Goal: Communication & Community: Answer question/provide support

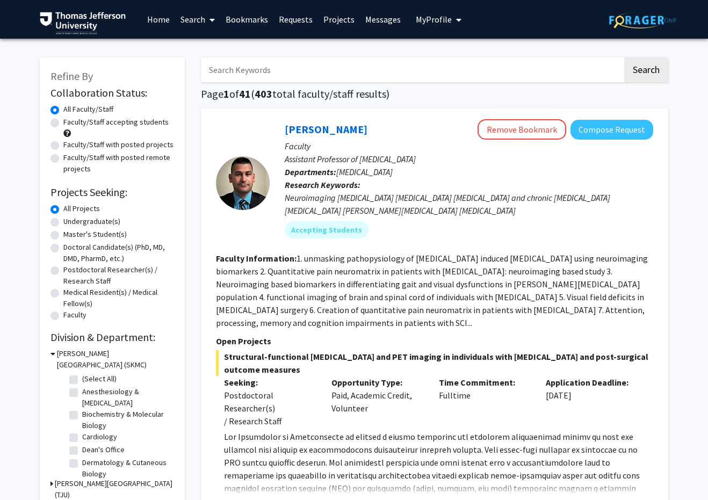
click at [551, 205] on div "Neuroimaging [MEDICAL_DATA] [MEDICAL_DATA] [MEDICAL_DATA] and chronic [MEDICAL_…" at bounding box center [469, 204] width 368 height 26
click at [470, 216] on div "Neuroimaging [MEDICAL_DATA] [MEDICAL_DATA] [MEDICAL_DATA] and chronic [MEDICAL_…" at bounding box center [469, 204] width 368 height 26
click at [376, 29] on link "Messages" at bounding box center [383, 20] width 46 height 38
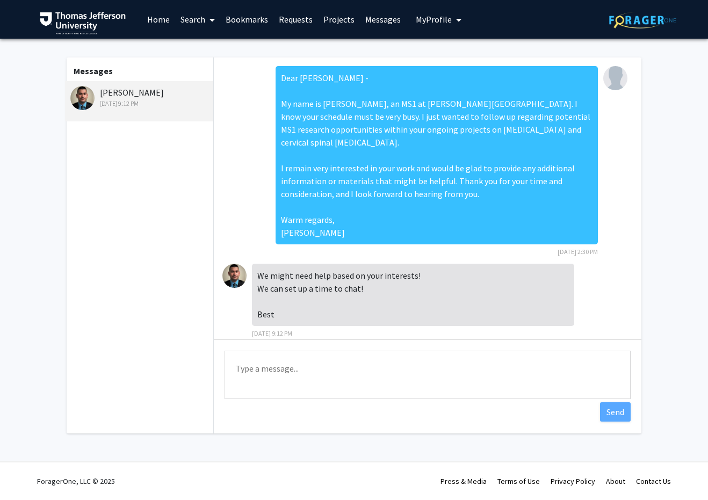
click at [315, 385] on textarea "Type a message" at bounding box center [427, 375] width 406 height 48
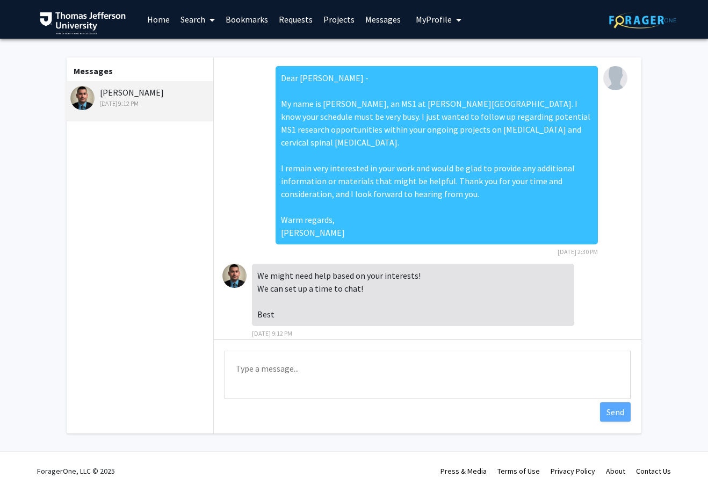
paste textarea "Dear [PERSON_NAME], Thank you for your reply. I will be attending [MEDICAL_DATA…"
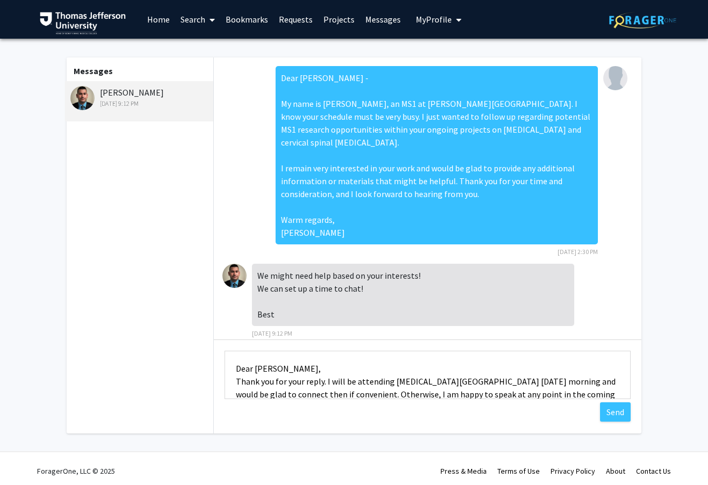
click at [313, 370] on textarea "Dear [PERSON_NAME], Thank you for your reply. I will be attending [MEDICAL_DATA…" at bounding box center [427, 375] width 406 height 48
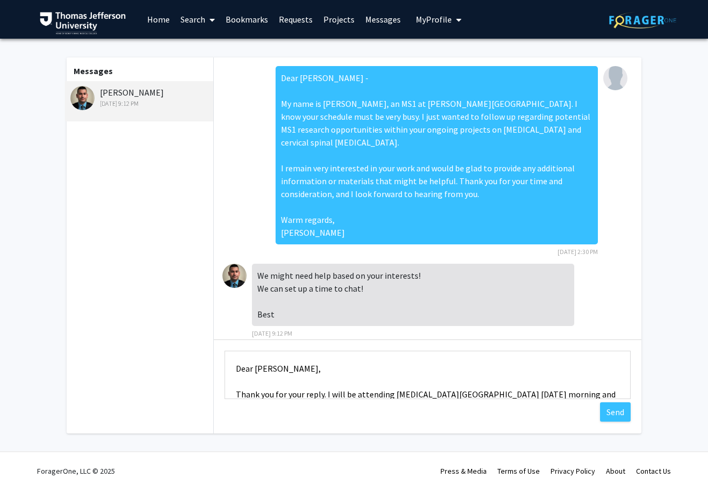
click at [311, 369] on textarea "Dear [PERSON_NAME], Thank you for your reply. I will be attending [MEDICAL_DATA…" at bounding box center [427, 375] width 406 height 48
click at [281, 370] on textarea "Dear [PERSON_NAME] - Thank you for your reply. I will be attending [MEDICAL_DAT…" at bounding box center [427, 375] width 406 height 48
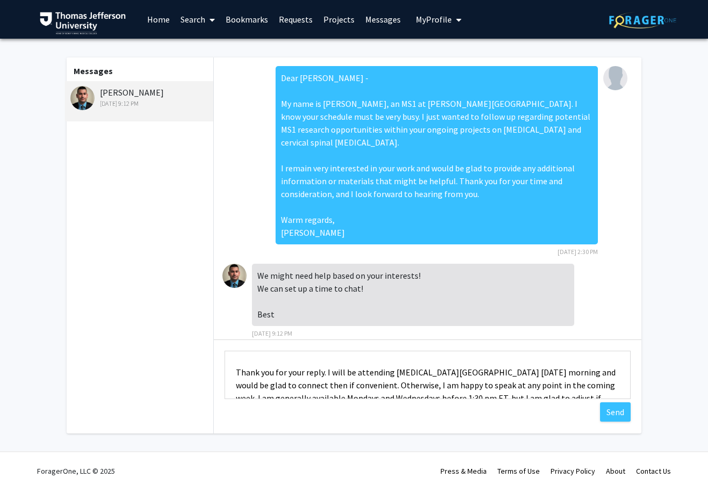
scroll to position [34, 0]
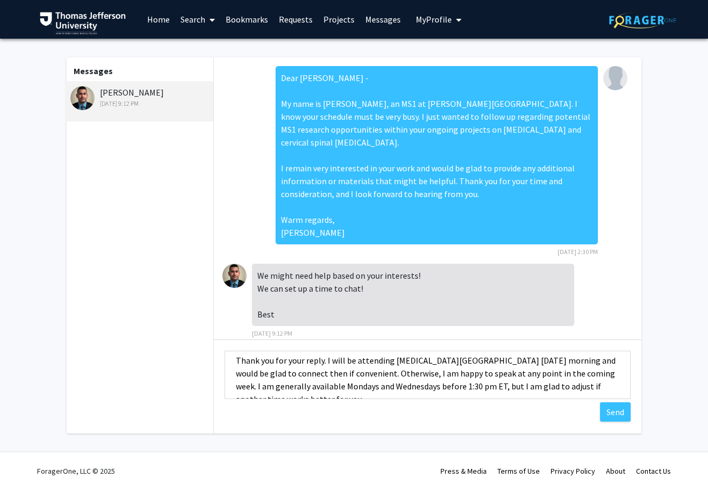
click at [566, 360] on textarea "Dear Dr. Alizedah - Thank you for your reply. I will be attending [MEDICAL_DATA…" at bounding box center [427, 375] width 406 height 48
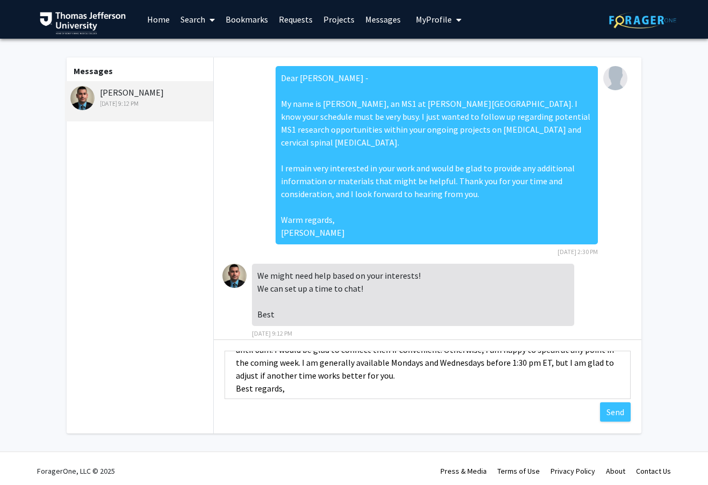
scroll to position [59, 0]
click at [236, 389] on textarea "Dear Dr. Alizedah - Thank you for your reply. I will be attending [MEDICAL_DATA…" at bounding box center [427, 375] width 406 height 48
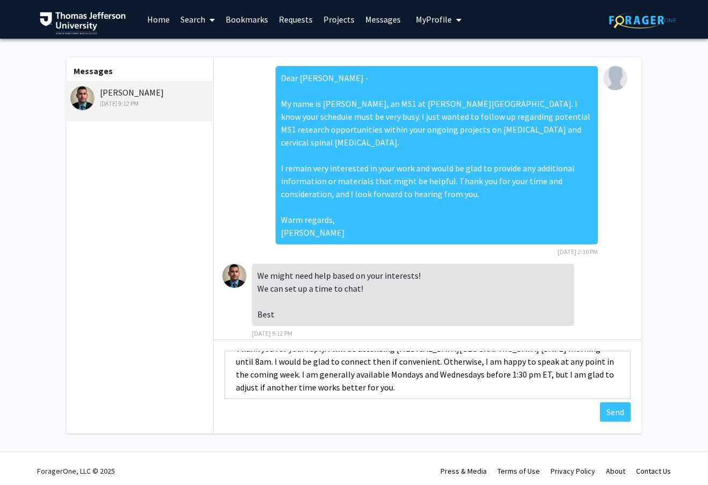
scroll to position [48, 0]
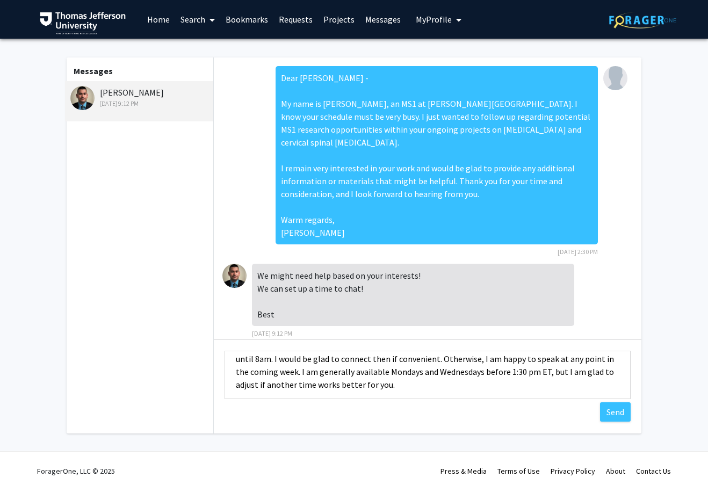
click at [383, 392] on textarea "Dear Dr. Alizedah - Thank you for your reply. I will be attending [MEDICAL_DATA…" at bounding box center [427, 375] width 406 height 48
drag, startPoint x: 363, startPoint y: 387, endPoint x: 234, endPoint y: 387, distance: 129.4
click at [233, 387] on textarea "Dear Dr. Alizedah - Thank you for your reply. I will be attending [MEDICAL_DATA…" at bounding box center [427, 375] width 406 height 48
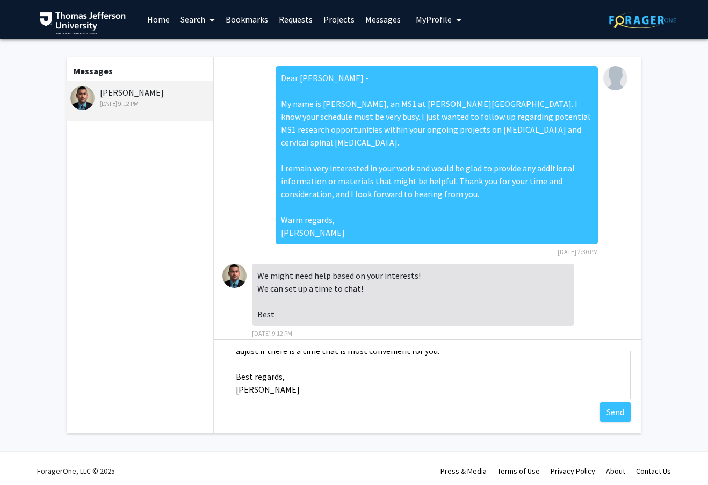
scroll to position [78, 0]
drag, startPoint x: 296, startPoint y: 385, endPoint x: 226, endPoint y: 385, distance: 70.4
click at [226, 385] on textarea "Dear Dr. Alizedah - Thank you for your reply. I will be attending [MEDICAL_DATA…" at bounding box center [427, 375] width 406 height 48
click at [365, 388] on textarea "Dear Dr. Alizedah - Thank you for your reply. I will be attending [MEDICAL_DATA…" at bounding box center [427, 375] width 406 height 48
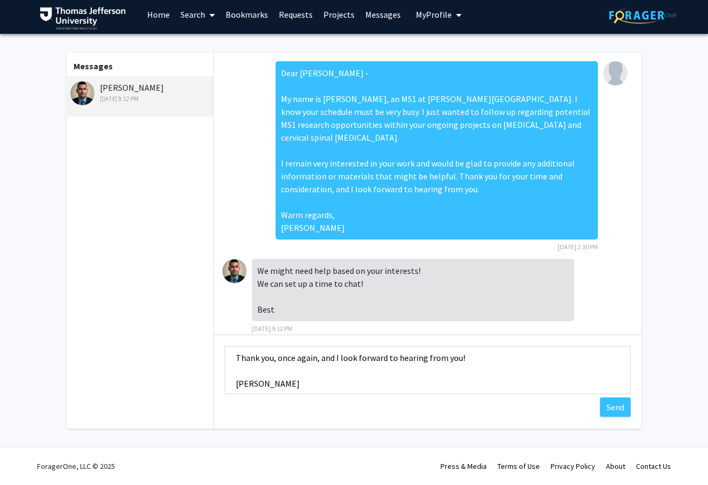
scroll to position [103, 0]
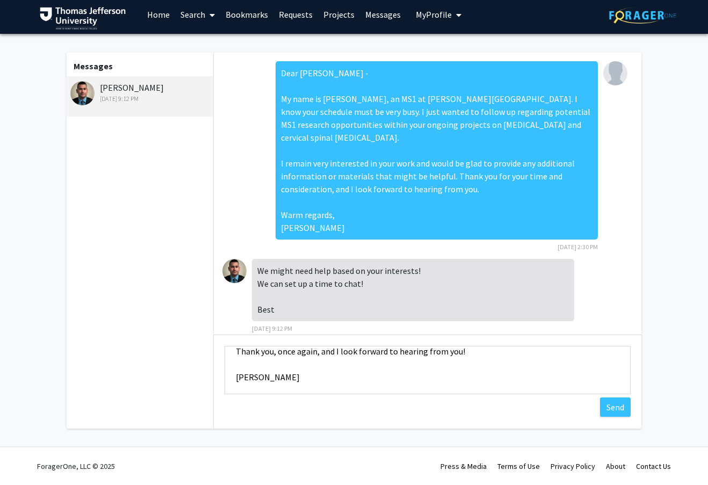
click at [358, 386] on textarea "Dear Dr. Alizedah - Thank you for your reply. I will be attending [MEDICAL_DATA…" at bounding box center [427, 370] width 406 height 48
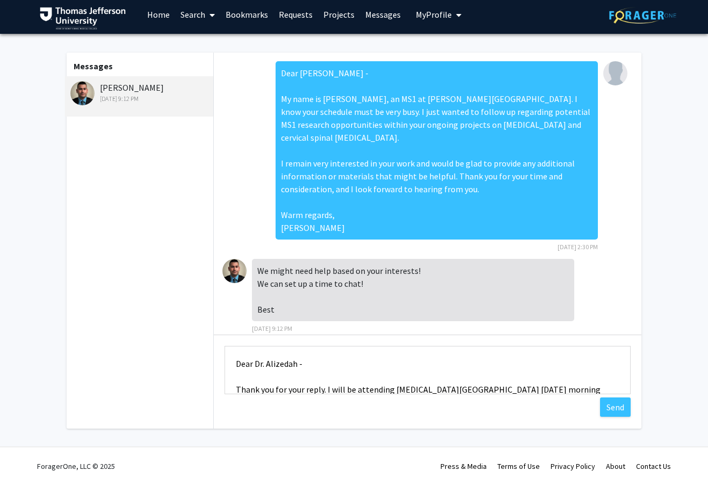
scroll to position [0, 0]
type textarea "Dear Dr. Alizedah - Thank you for your reply. I will be attending [MEDICAL_DATA…"
click at [608, 409] on button "Send" at bounding box center [615, 406] width 31 height 19
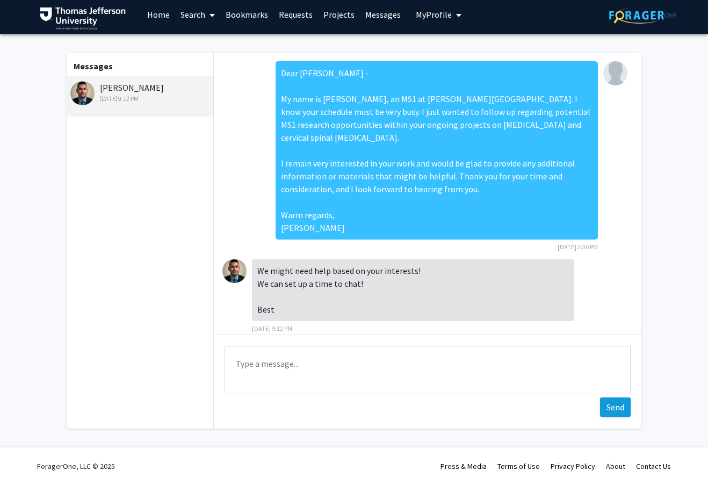
scroll to position [186, 0]
